Goal: Find specific page/section: Find specific page/section

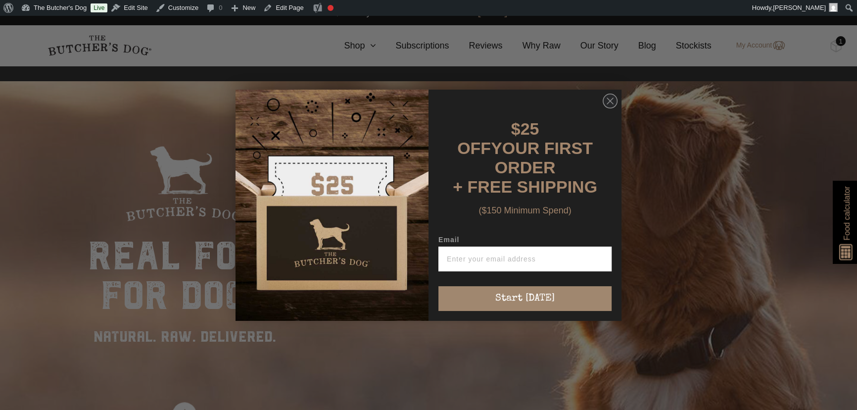
click at [686, 42] on div "Close dialog $25 OFF YOUR FIRST ORDER + FREE SHIPPING ($150 Minimum Spend) Emai…" at bounding box center [428, 205] width 857 height 410
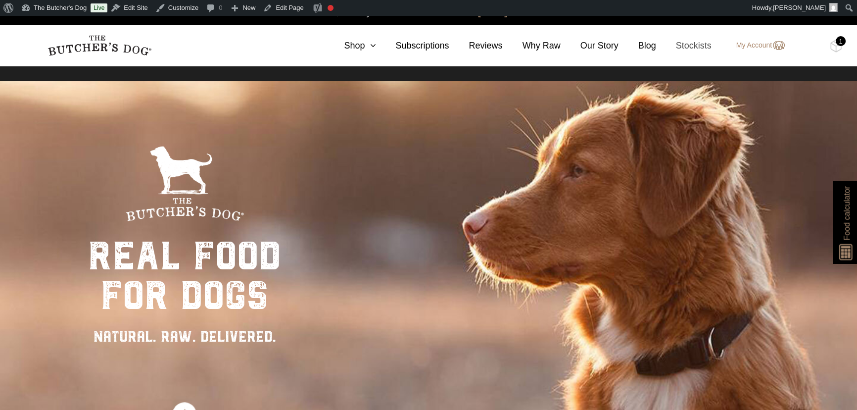
click at [702, 46] on link "Stockists" at bounding box center [683, 45] width 55 height 13
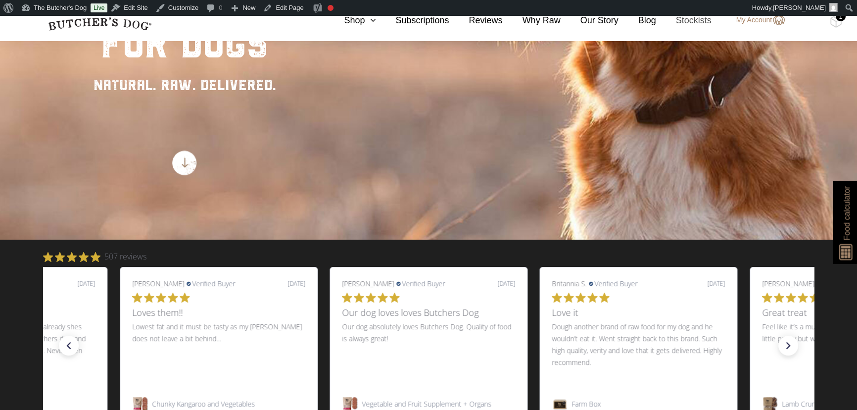
scroll to position [270, 0]
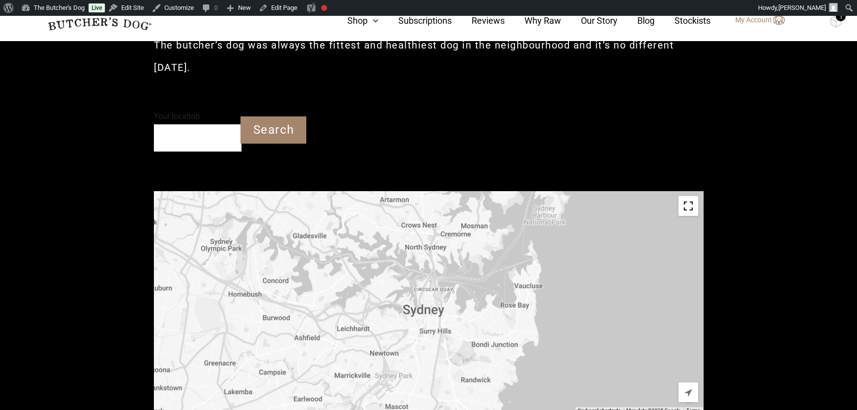
click at [185, 140] on input "Your location" at bounding box center [198, 137] width 88 height 27
type input "[GEOGRAPHIC_DATA] [GEOGRAPHIC_DATA] 2752"
click at [264, 133] on input "Search" at bounding box center [273, 129] width 66 height 27
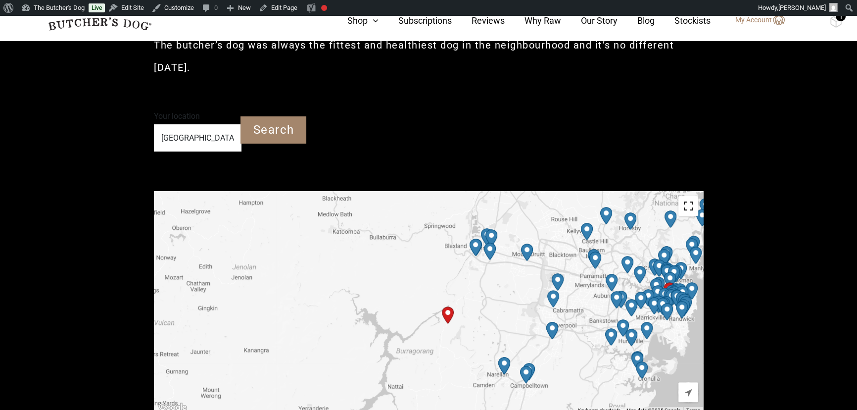
drag, startPoint x: 504, startPoint y: 352, endPoint x: 461, endPoint y: 310, distance: 59.8
click at [461, 310] on div at bounding box center [428, 302] width 549 height 223
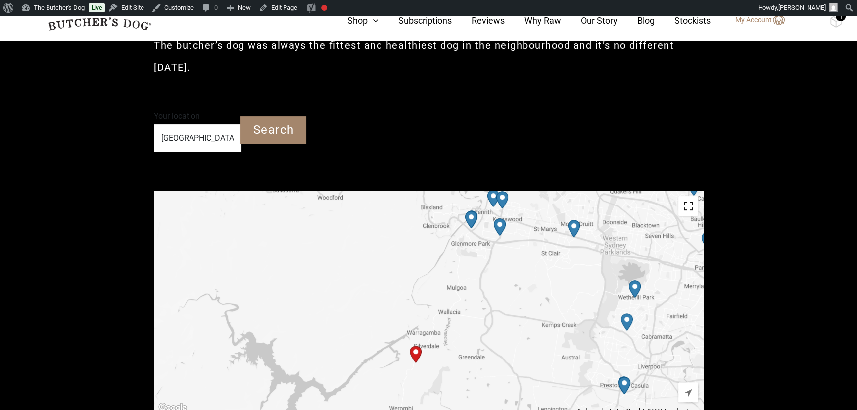
drag, startPoint x: 445, startPoint y: 253, endPoint x: 435, endPoint y: 299, distance: 46.6
click at [435, 299] on div at bounding box center [428, 302] width 549 height 223
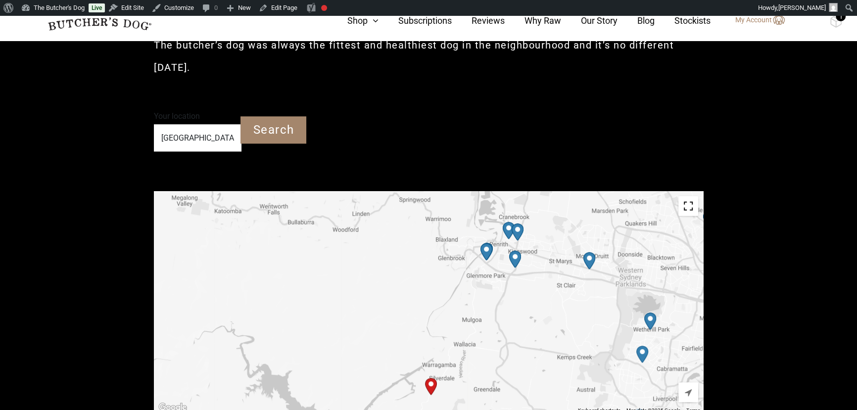
click at [488, 249] on img "Petbarn – Penrith Mulgoa" at bounding box center [486, 251] width 20 height 25
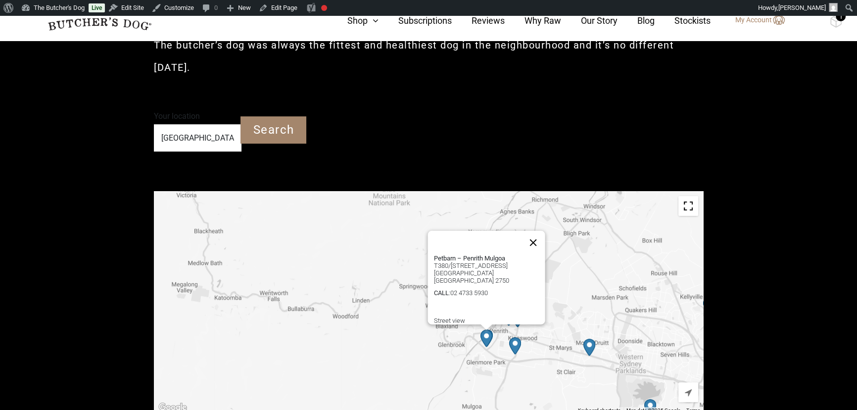
click at [536, 231] on button "Close" at bounding box center [533, 242] width 24 height 24
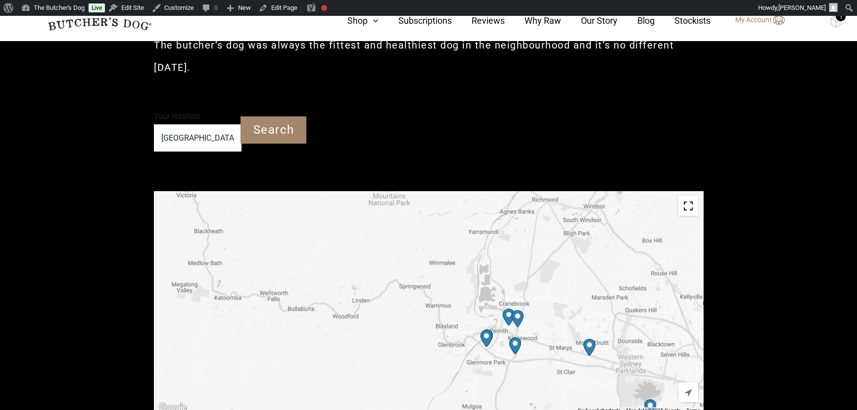
click at [515, 342] on img "PetO Penrith" at bounding box center [515, 345] width 20 height 25
